Goal: Obtain resource: Download file/media

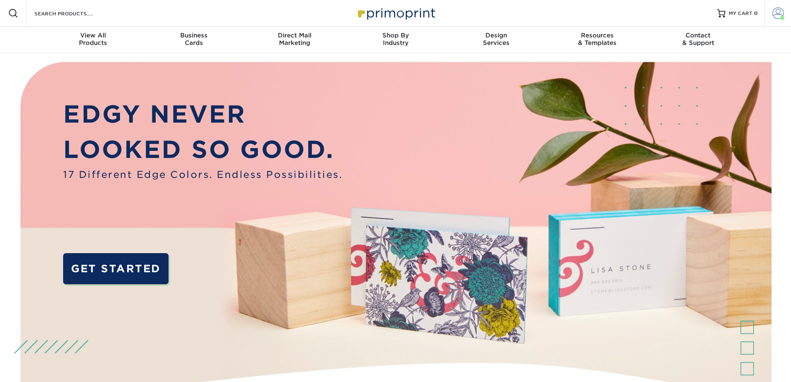
click at [776, 19] on span at bounding box center [779, 13] width 12 height 12
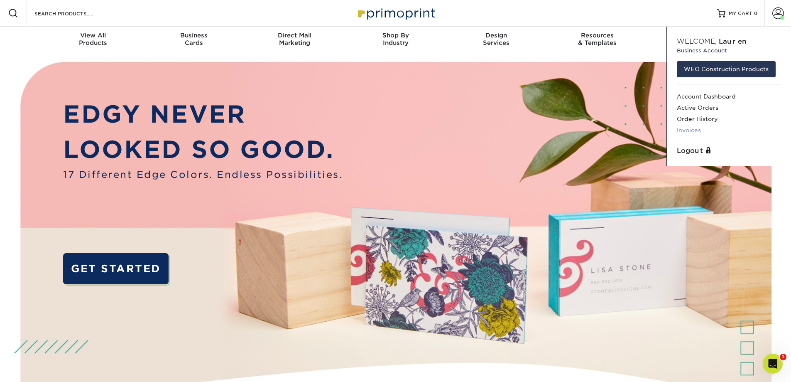
click at [695, 130] on link "Invoices" at bounding box center [729, 130] width 104 height 11
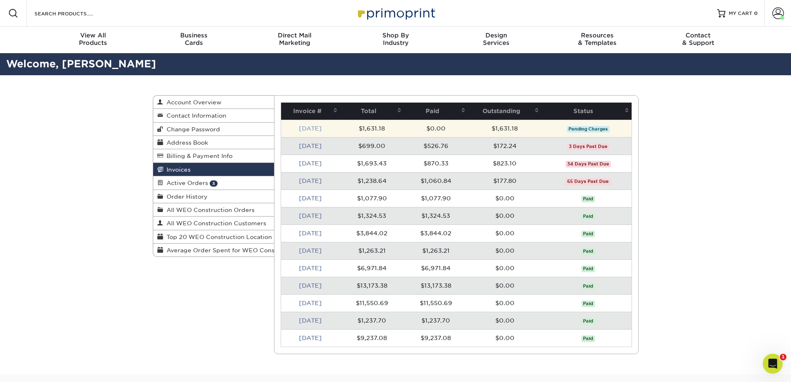
click at [315, 128] on link "Sep 2025" at bounding box center [310, 128] width 23 height 7
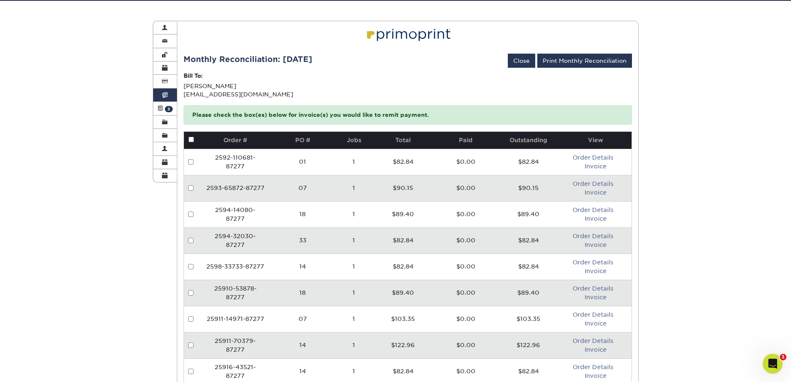
scroll to position [291, 0]
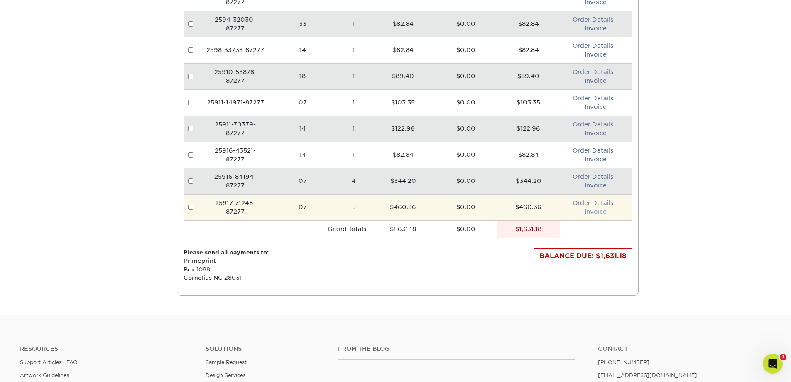
click at [591, 212] on link "Invoice" at bounding box center [596, 211] width 22 height 7
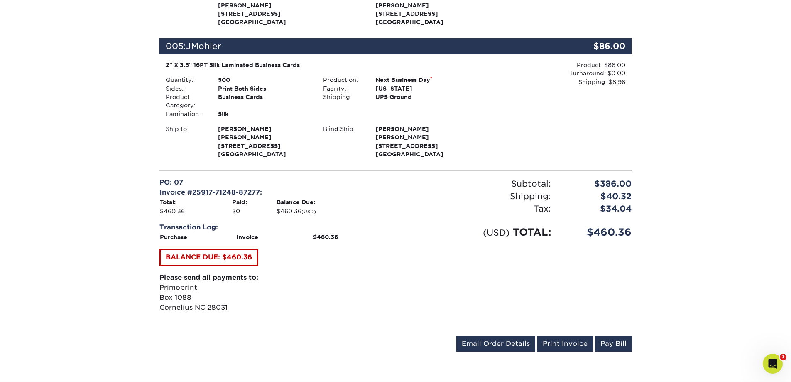
scroll to position [665, 0]
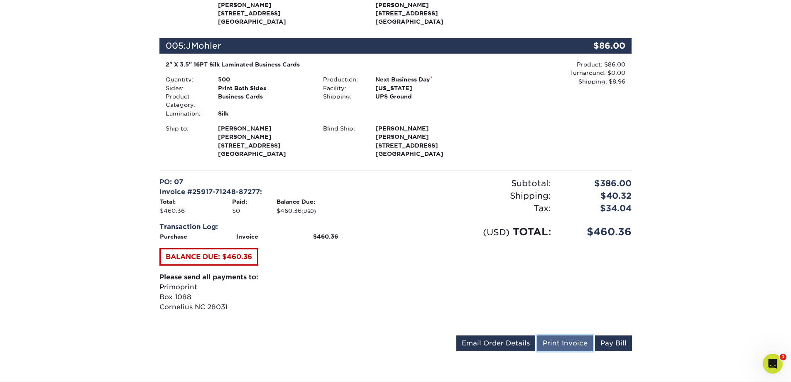
click at [578, 340] on link "Print Invoice" at bounding box center [566, 343] width 56 height 16
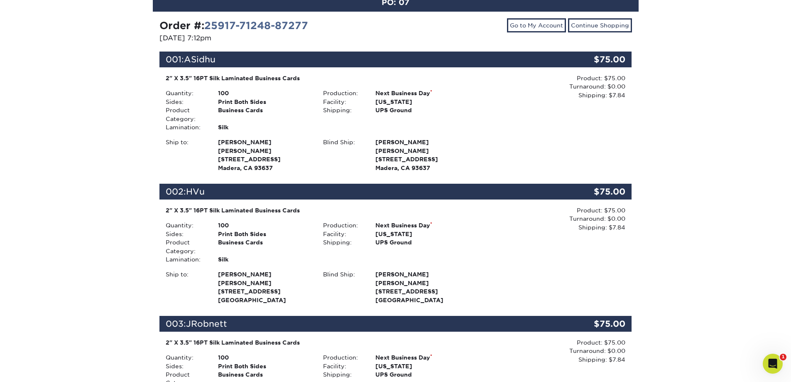
scroll to position [0, 0]
